Goal: Task Accomplishment & Management: Use online tool/utility

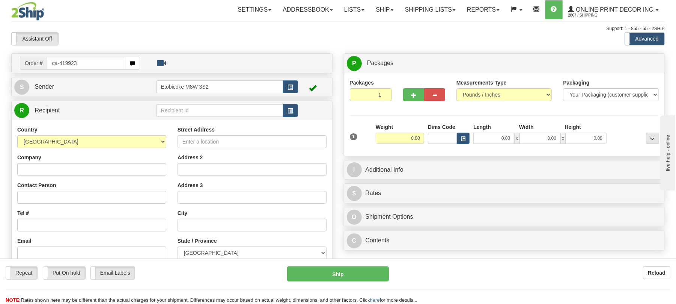
type input "ca-419923"
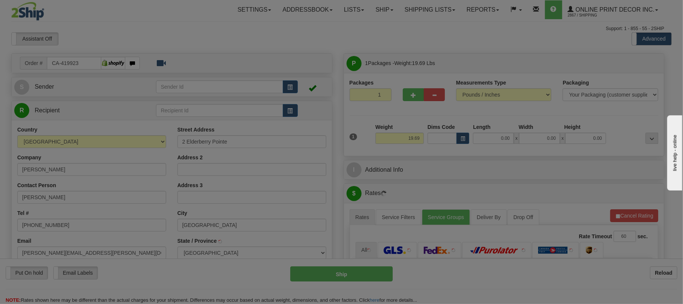
type input "FORT SASKATCHEWAN"
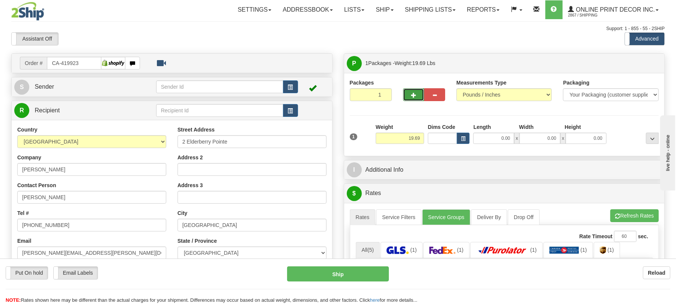
click at [410, 94] on button "button" at bounding box center [413, 94] width 21 height 13
radio input "true"
type input "2"
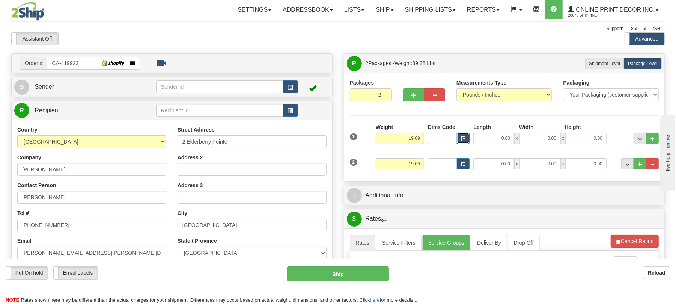
click at [457, 140] on button "button" at bounding box center [463, 137] width 13 height 11
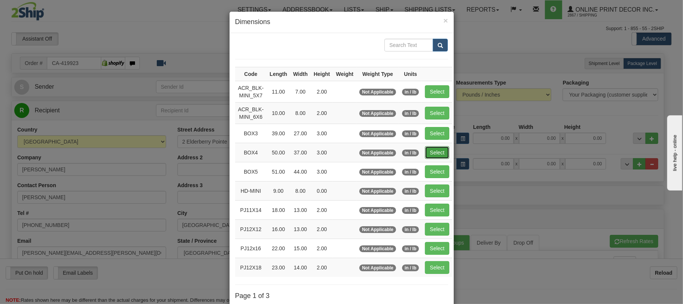
click at [446, 158] on button "Select" at bounding box center [437, 152] width 24 height 13
type input "BOX4"
type input "50.00"
type input "37.00"
type input "3.00"
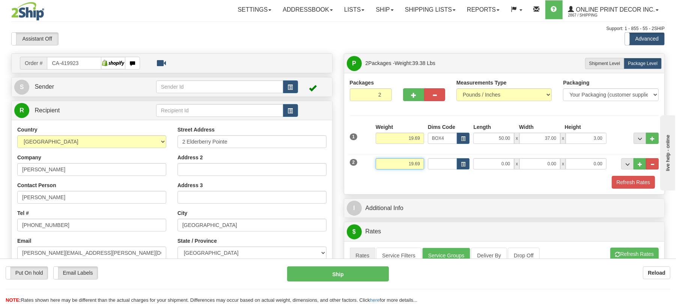
click at [421, 159] on input "19.69" at bounding box center [400, 163] width 48 height 11
type input "9.00"
click at [462, 165] on span "button" at bounding box center [463, 164] width 5 height 4
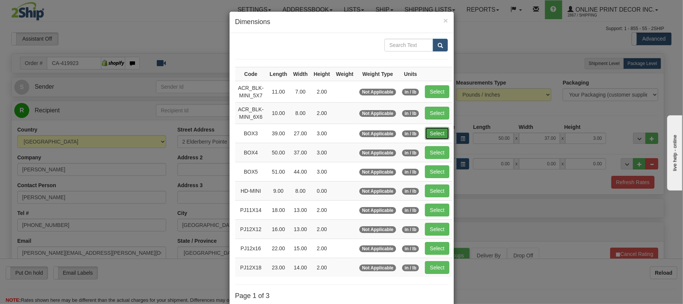
click at [449, 138] on button "Select" at bounding box center [437, 133] width 24 height 13
type input "BOX3"
type input "39.00"
type input "27.00"
type input "3.00"
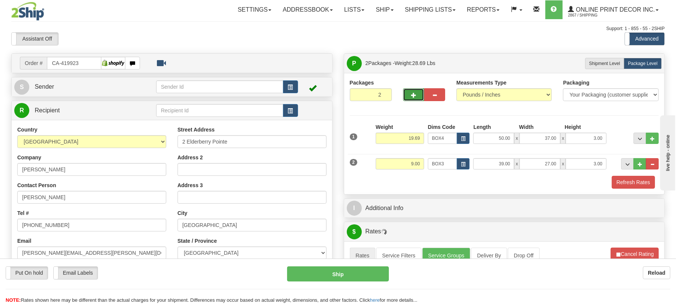
click at [409, 101] on button "button" at bounding box center [413, 94] width 21 height 13
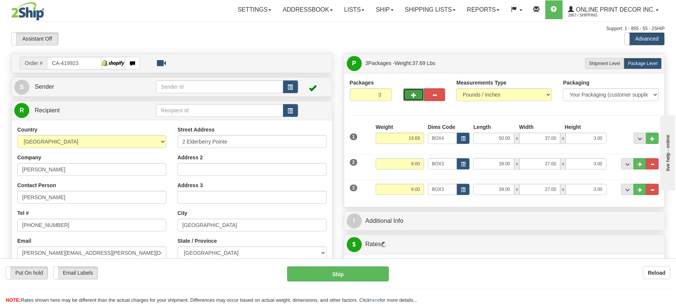
click at [413, 95] on span "button" at bounding box center [413, 95] width 5 height 5
type input "4"
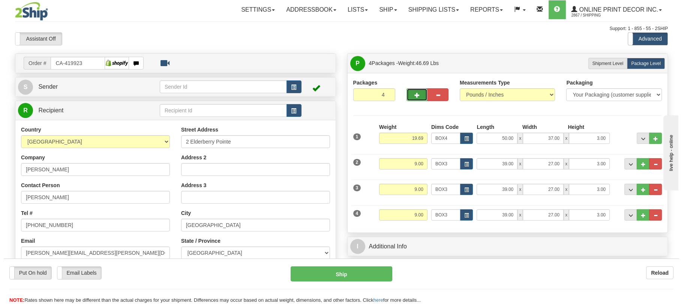
scroll to position [50, 0]
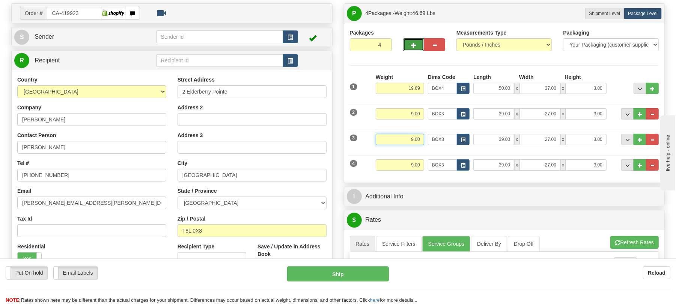
click at [410, 135] on input "9.00" at bounding box center [400, 139] width 48 height 11
click at [411, 135] on input "9.00" at bounding box center [400, 139] width 48 height 11
click at [594, 143] on input "3.00" at bounding box center [585, 139] width 41 height 11
type input "7.00"
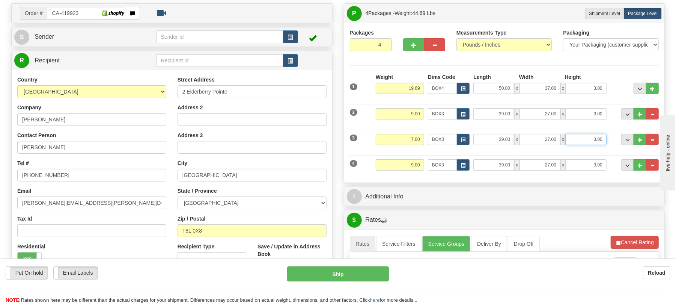
click at [594, 143] on input "3.00" at bounding box center [585, 139] width 41 height 11
click at [470, 140] on div "Dims Code BOX3" at bounding box center [449, 139] width 46 height 11
click at [468, 140] on button "button" at bounding box center [463, 139] width 13 height 11
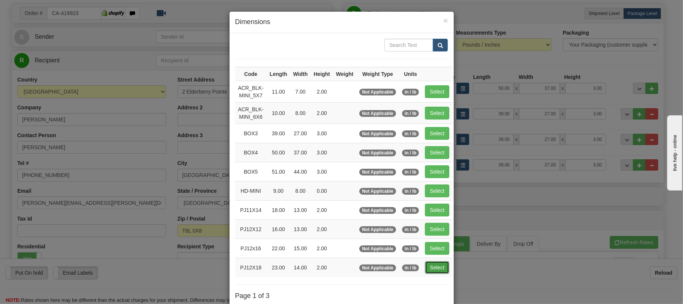
click at [450, 269] on button "Select" at bounding box center [437, 267] width 24 height 13
type input "PJ12X18"
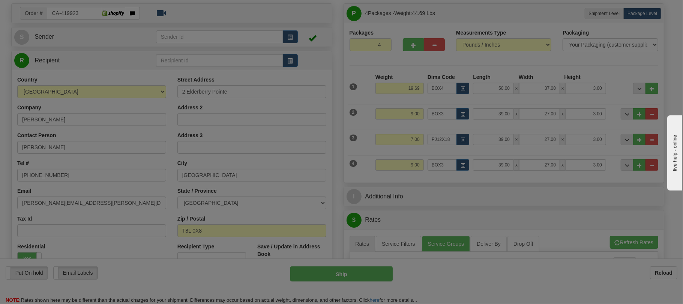
type input "23.00"
type input "14.00"
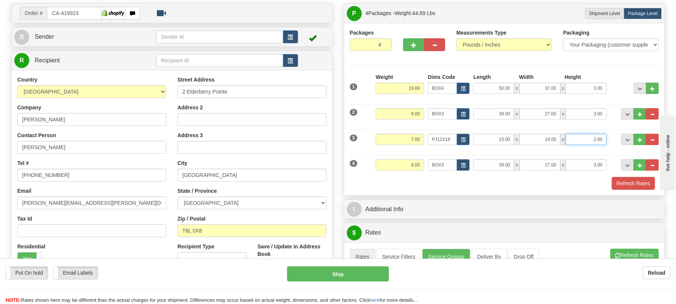
click at [597, 141] on input "2.00" at bounding box center [585, 139] width 41 height 11
type input "4.00"
click at [413, 165] on input "9.00" at bounding box center [400, 164] width 48 height 11
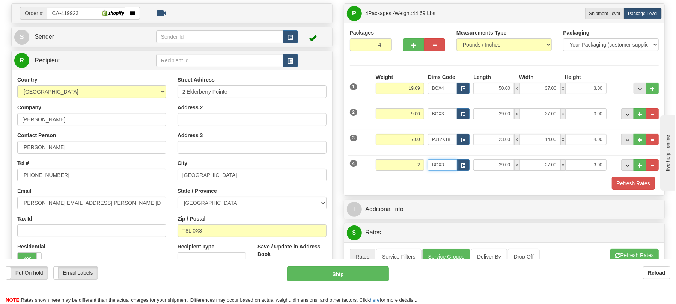
click at [455, 164] on input "BOX3" at bounding box center [443, 164] width 30 height 11
type input "2.00"
click at [464, 164] on span "button" at bounding box center [463, 165] width 5 height 4
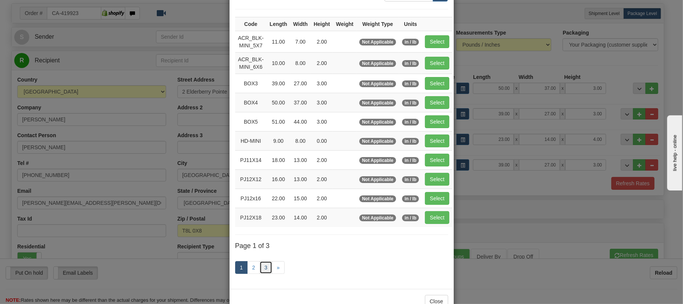
click at [260, 268] on link "3" at bounding box center [266, 267] width 13 height 13
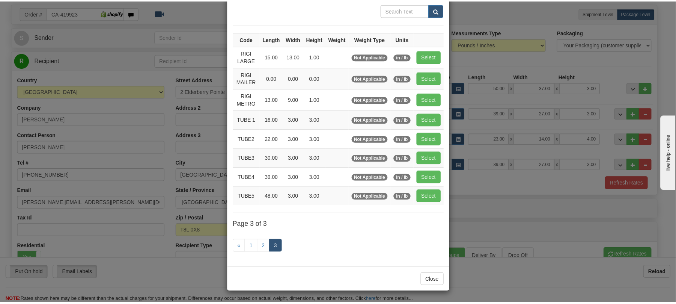
scroll to position [38, 0]
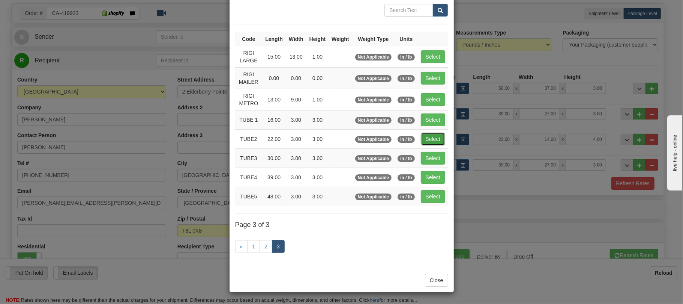
click at [430, 135] on button "Select" at bounding box center [433, 138] width 24 height 13
type input "TUBE2"
type input "22.00"
type input "3.00"
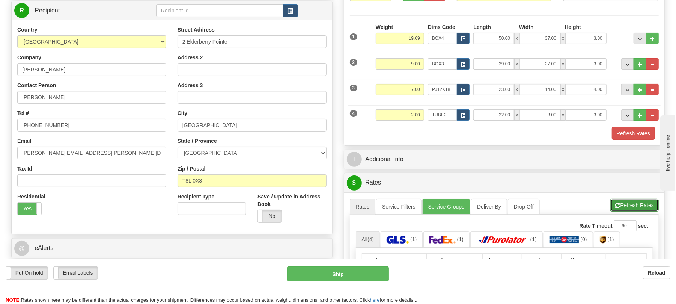
click at [627, 208] on button "Refresh Rates" at bounding box center [634, 204] width 48 height 13
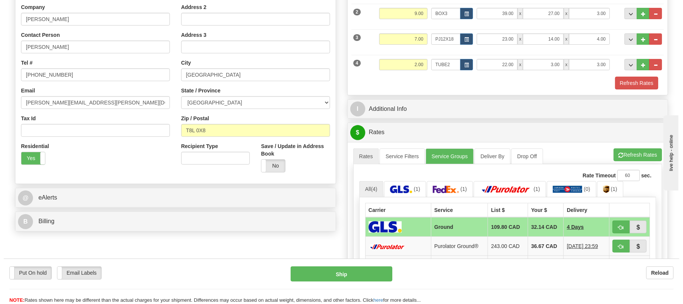
scroll to position [200, 0]
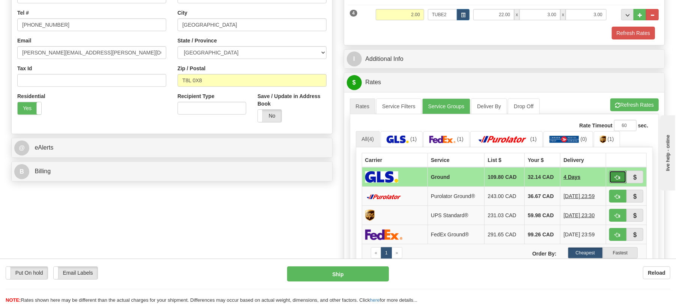
click at [622, 182] on button "button" at bounding box center [617, 176] width 17 height 13
type input "1"
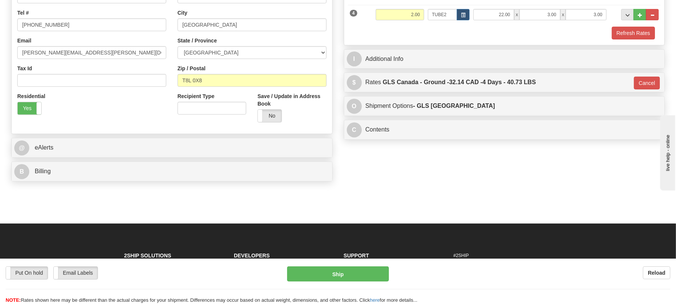
click at [346, 283] on div "Put On hold Put On hold Email Labels Email Labels Edit Reload Ship" at bounding box center [338, 285] width 676 height 38
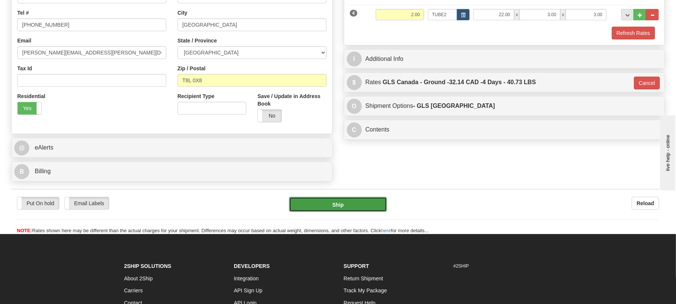
click at [354, 204] on button "Ship" at bounding box center [338, 204] width 98 height 15
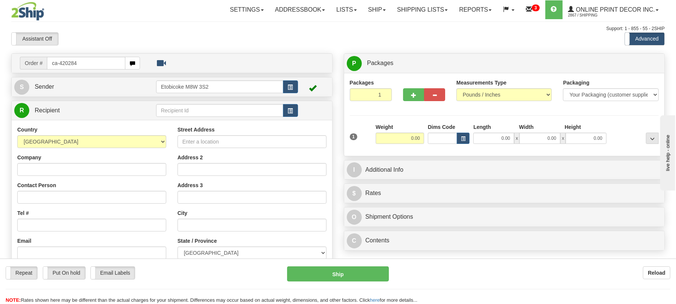
type input "ca-420284"
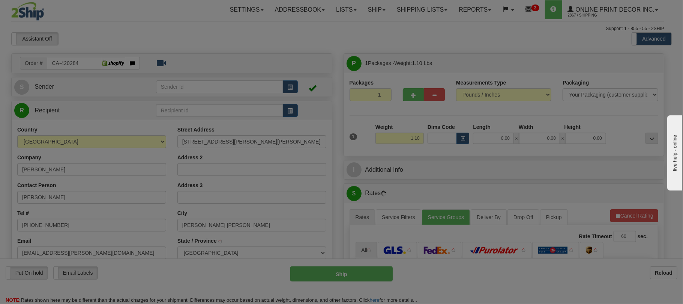
type input "GLEN MORRIS"
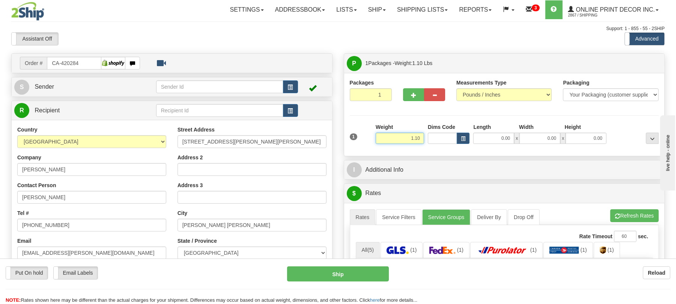
click at [410, 137] on input "1.10" at bounding box center [400, 137] width 48 height 11
click at [460, 131] on div "Dims Code" at bounding box center [449, 133] width 46 height 21
type input "3.00"
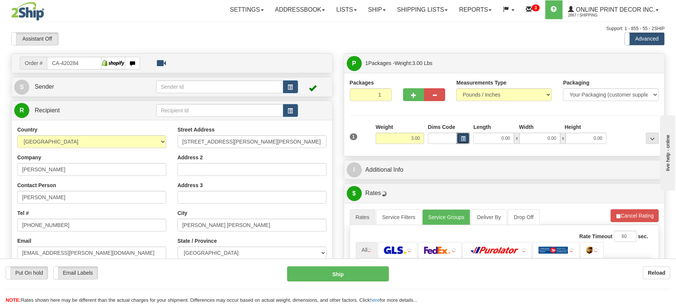
click at [462, 137] on span "button" at bounding box center [463, 139] width 5 height 4
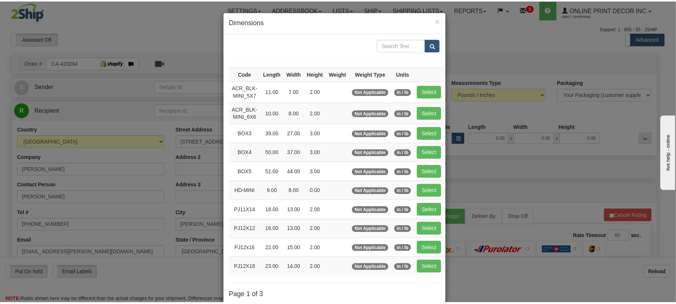
scroll to position [50, 0]
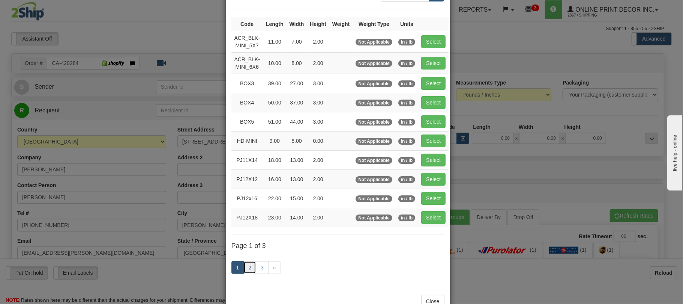
click at [248, 271] on link "2" at bounding box center [250, 267] width 13 height 13
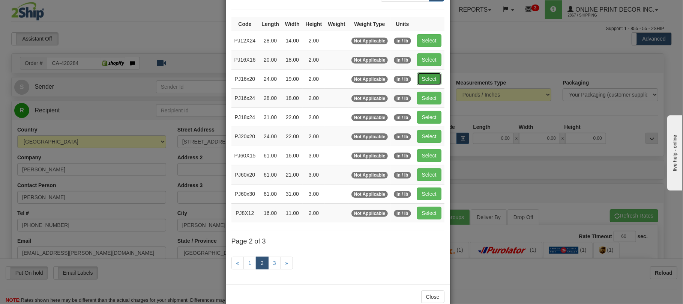
click at [440, 78] on button "Select" at bounding box center [429, 78] width 24 height 13
type input "PJ16x20"
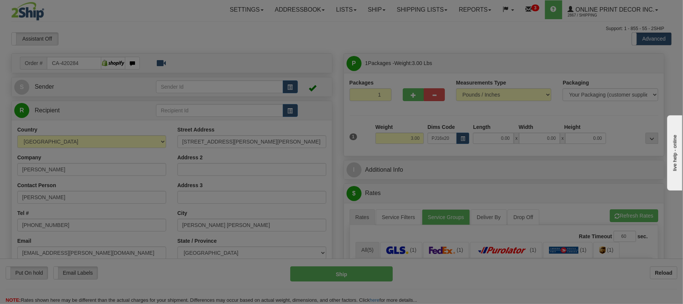
type input "24.00"
type input "19.00"
type input "2.00"
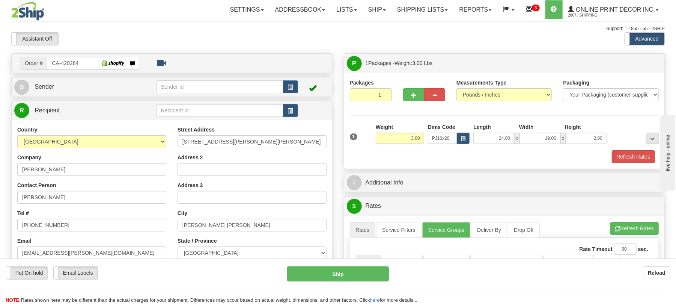
click at [629, 227] on button "Refresh Rates" at bounding box center [634, 228] width 48 height 13
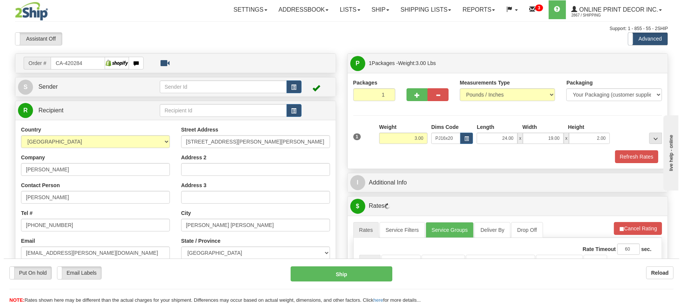
scroll to position [100, 0]
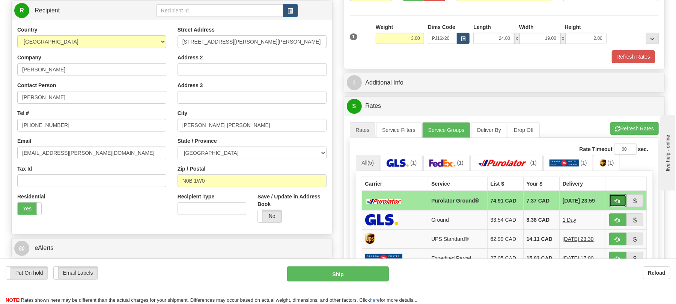
click at [613, 206] on button "button" at bounding box center [617, 200] width 17 height 13
type input "260"
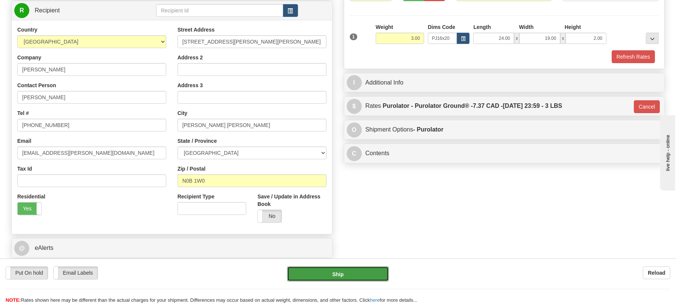
click at [351, 278] on button "Ship" at bounding box center [337, 273] width 101 height 15
